Goal: Transaction & Acquisition: Download file/media

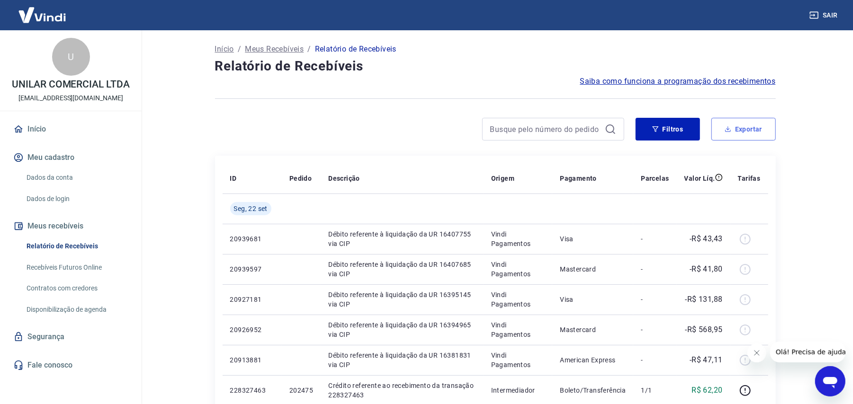
click at [735, 127] on button "Exportar" at bounding box center [743, 129] width 64 height 23
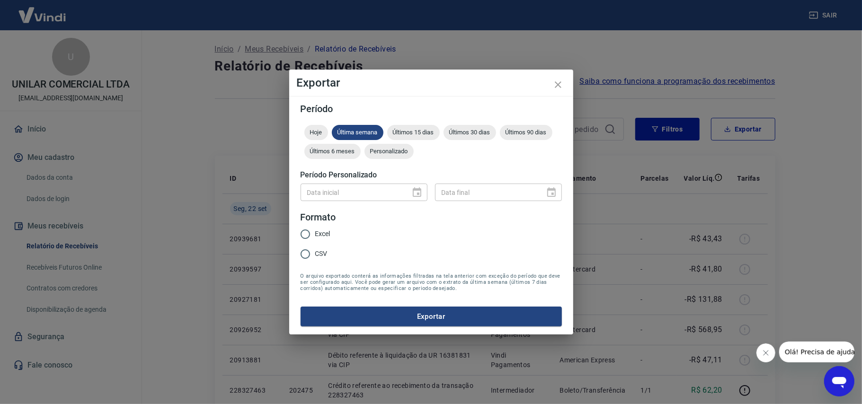
click at [322, 252] on span "CSV" at bounding box center [321, 254] width 12 height 10
click at [315, 252] on input "CSV" at bounding box center [305, 254] width 20 height 20
radio input "true"
click at [413, 194] on div "Data inicial" at bounding box center [364, 193] width 127 height 18
click at [381, 152] on span "Personalizado" at bounding box center [389, 151] width 49 height 7
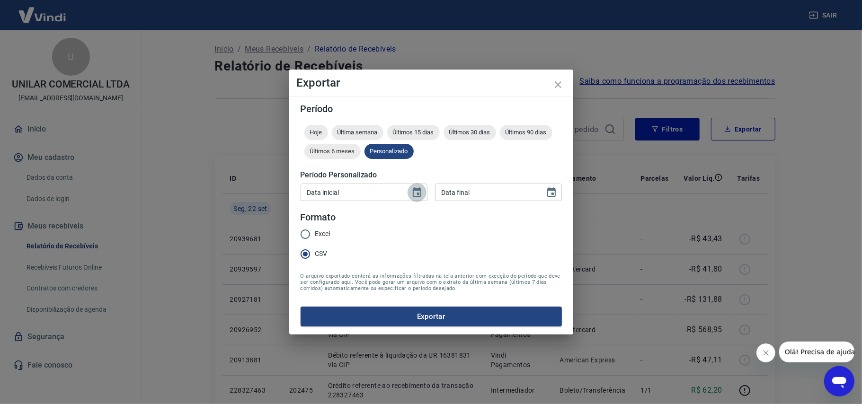
click at [413, 188] on icon "Choose date" at bounding box center [416, 192] width 11 height 11
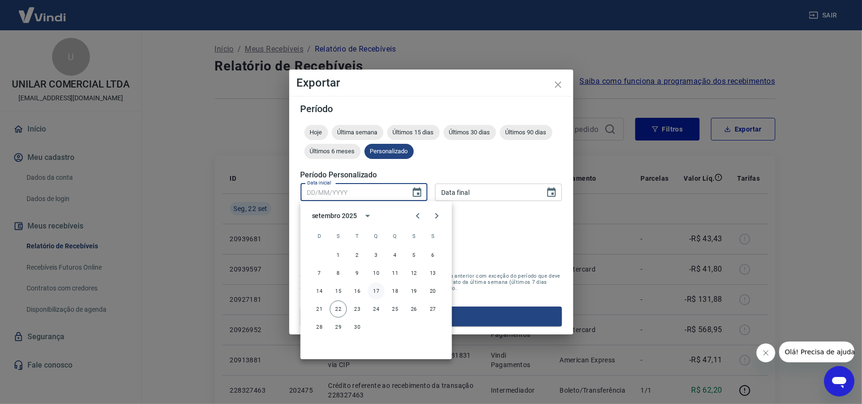
click at [382, 290] on button "17" at bounding box center [376, 291] width 17 height 17
type input "[DATE]"
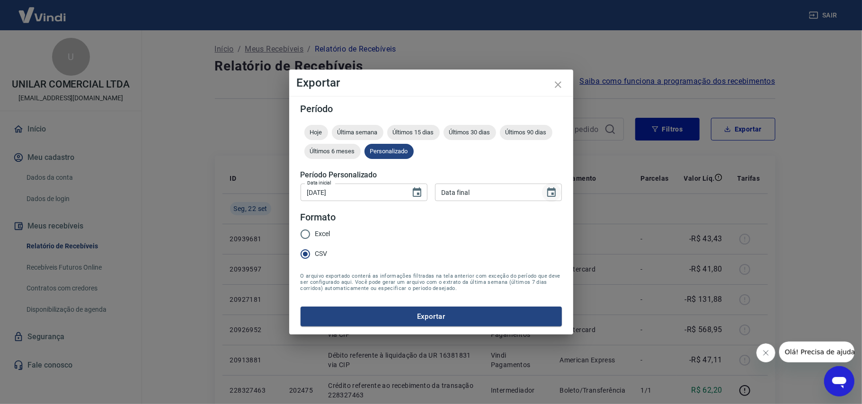
click at [550, 188] on icon "Choose date" at bounding box center [551, 192] width 11 height 11
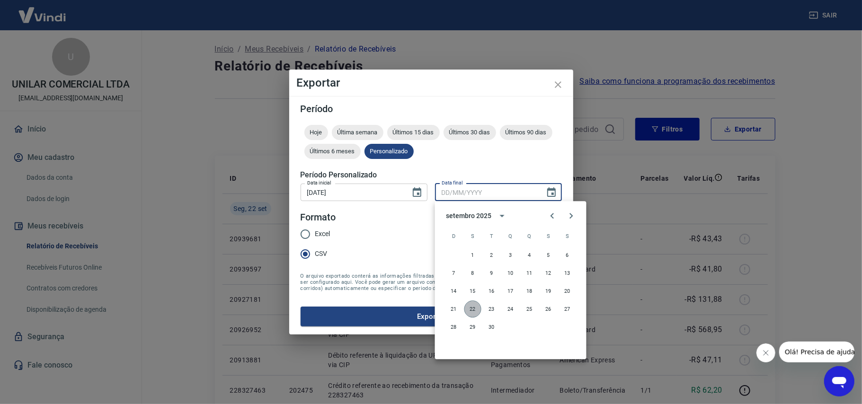
click at [473, 306] on button "22" at bounding box center [472, 309] width 17 height 17
type input "[DATE]"
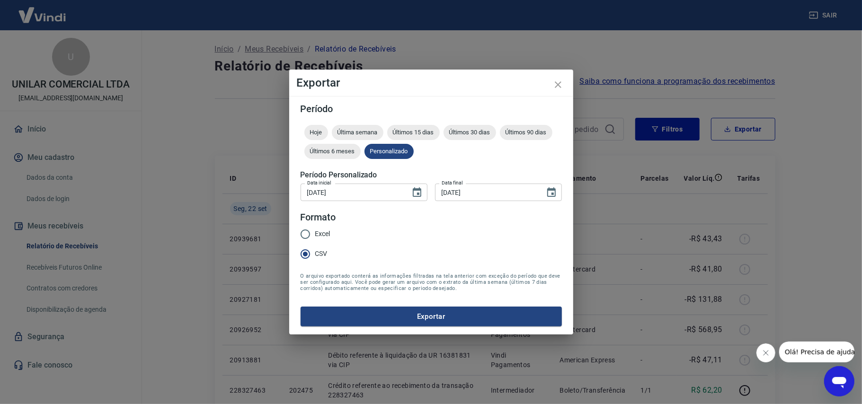
click at [408, 317] on button "Exportar" at bounding box center [431, 317] width 261 height 20
